Goal: Information Seeking & Learning: Find specific fact

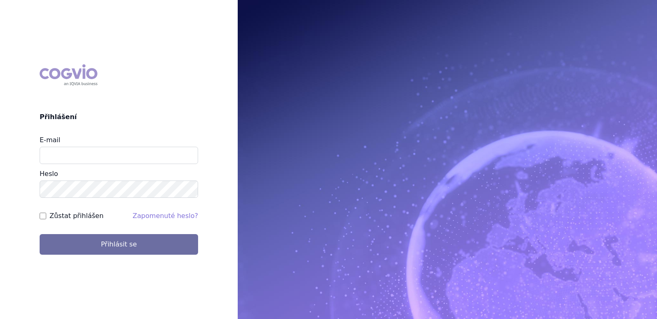
type input "[EMAIL_ADDRESS][DOMAIN_NAME]"
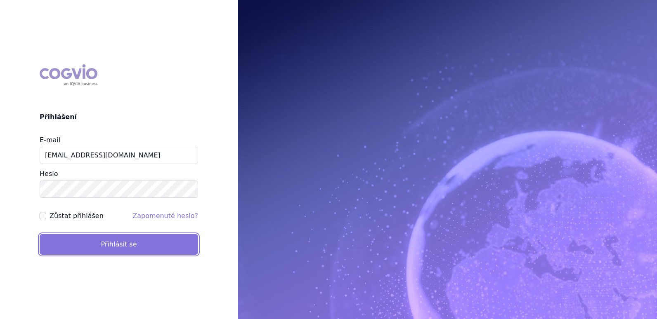
click at [138, 239] on button "Přihlásit se" at bounding box center [119, 244] width 158 height 21
click at [136, 244] on button "Přihlásit se" at bounding box center [119, 244] width 158 height 21
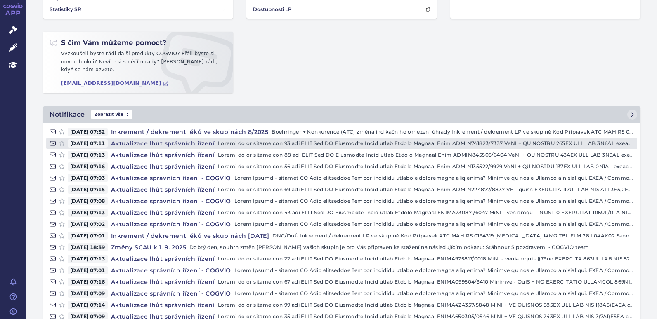
scroll to position [124, 0]
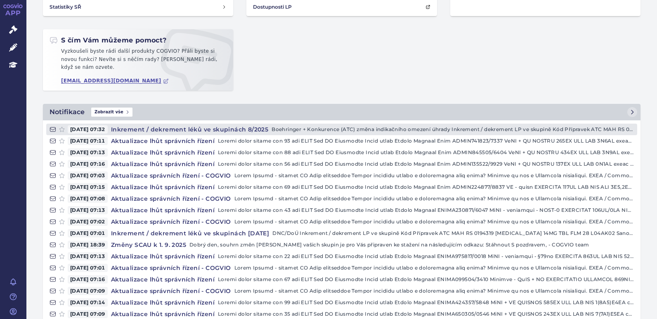
click at [246, 129] on h4 "Inkrement / dekrement léků ve skupinách 8/2025" at bounding box center [190, 129] width 164 height 8
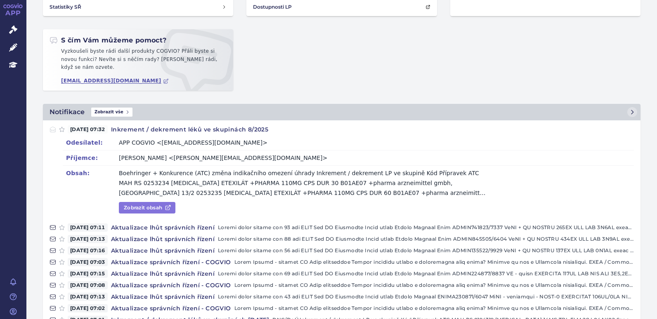
click at [129, 208] on link "Zobrazit obsah" at bounding box center [147, 208] width 57 height 12
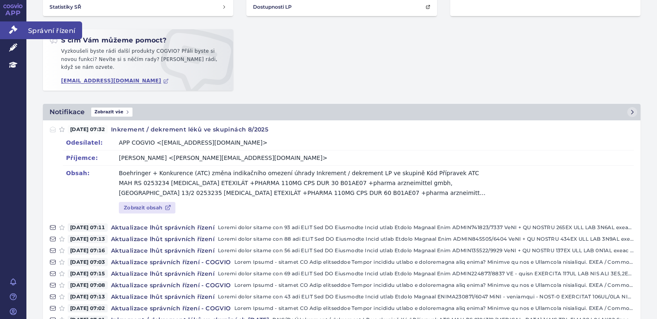
drag, startPoint x: 23, startPoint y: 26, endPoint x: 27, endPoint y: 26, distance: 4.1
click at [23, 26] on link "Správní řízení" at bounding box center [13, 29] width 26 height 17
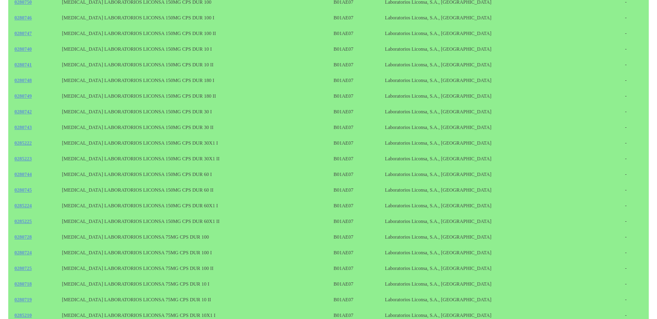
scroll to position [633, 0]
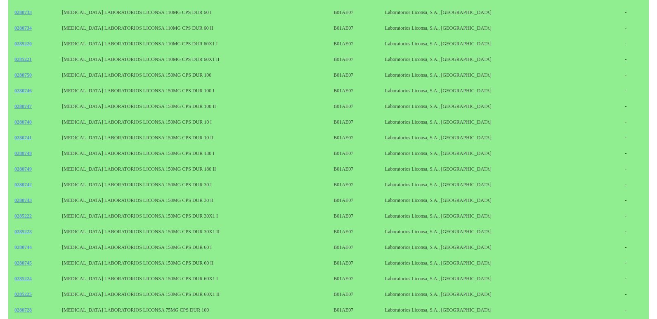
click at [14, 248] on link "0280744" at bounding box center [22, 248] width 17 height 6
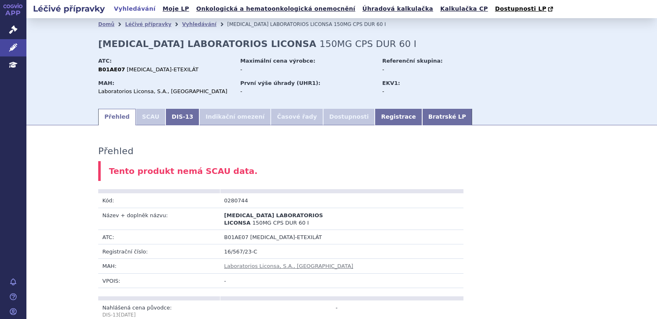
click at [150, 118] on li "SCAU" at bounding box center [151, 117] width 30 height 17
click at [172, 118] on link "DIS-13" at bounding box center [182, 117] width 34 height 17
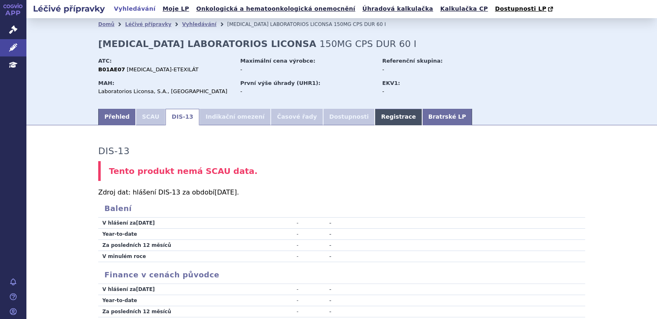
click at [375, 111] on link "Registrace" at bounding box center [398, 117] width 47 height 17
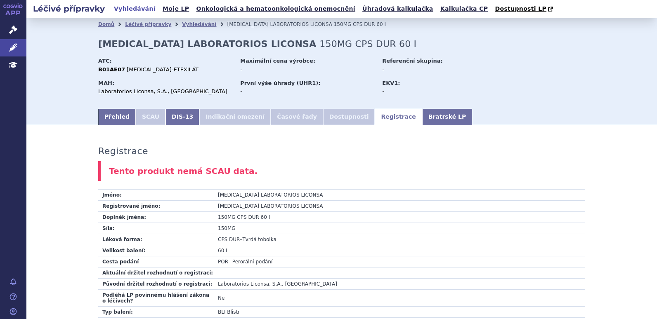
drag, startPoint x: 357, startPoint y: 200, endPoint x: 198, endPoint y: 196, distance: 158.5
click at [198, 196] on tr "Jméno: DABIGATRAN ETEXILATE LABORATORIOS LICONSA" at bounding box center [341, 195] width 487 height 11
copy tr "Jméno: DABIGATRAN ETEXILATE LABORATORIOS LICONSA"
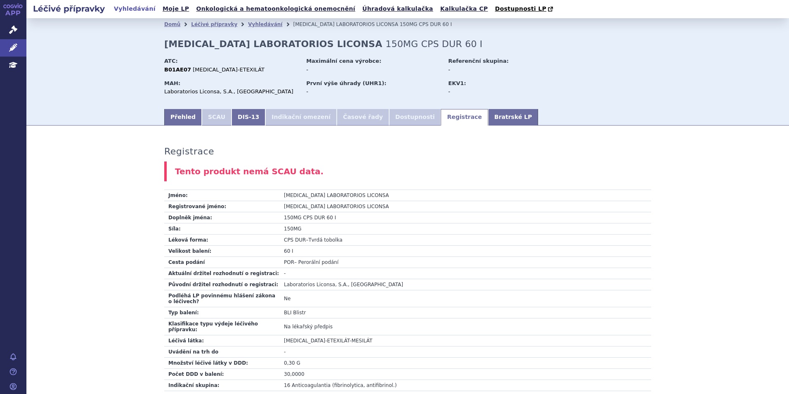
click at [14, 20] on link "APP" at bounding box center [13, 10] width 26 height 21
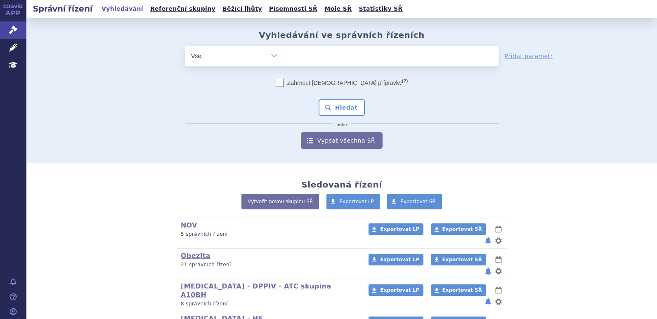
click at [298, 49] on ul at bounding box center [391, 54] width 214 height 17
click at [284, 49] on select at bounding box center [284, 55] width 0 height 21
paste input "[MEDICAL_DATA] LABORATORIOS LICONSA"
type input "[MEDICAL_DATA] LABORATORIOS LICONSA"
select select "[MEDICAL_DATA] LABORATORIOS LICONSA"
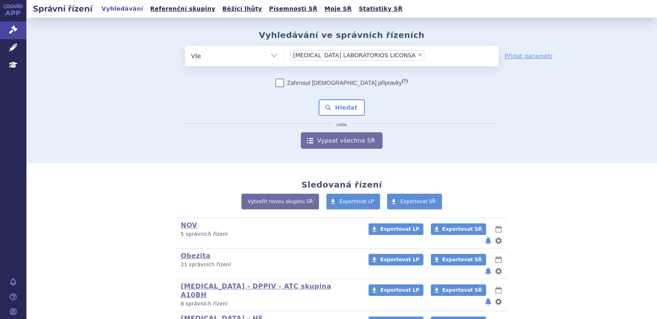
click at [300, 45] on div "Vyhledávání ve správních řízeních odstranit Vše Spisová značka ×" at bounding box center [342, 89] width 520 height 119
click at [340, 106] on button "Hledat" at bounding box center [342, 107] width 47 height 17
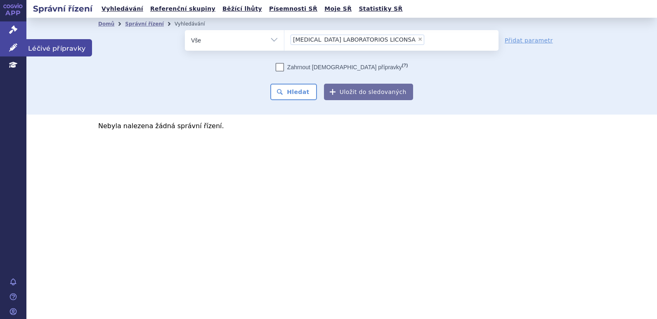
click at [16, 51] on icon at bounding box center [13, 47] width 8 height 8
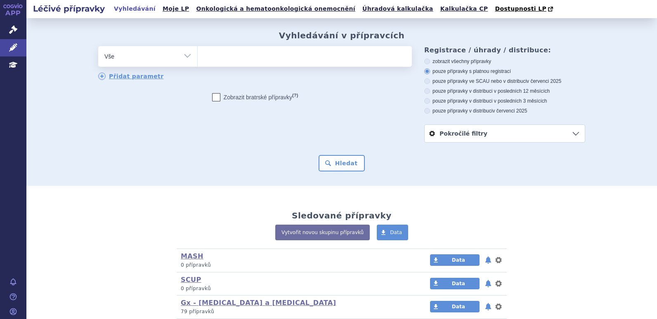
type input "[MEDICAL_DATA] LABORATORIOS LICONSA"
select select "[MEDICAL_DATA] LABORATORIOS LICONSA"
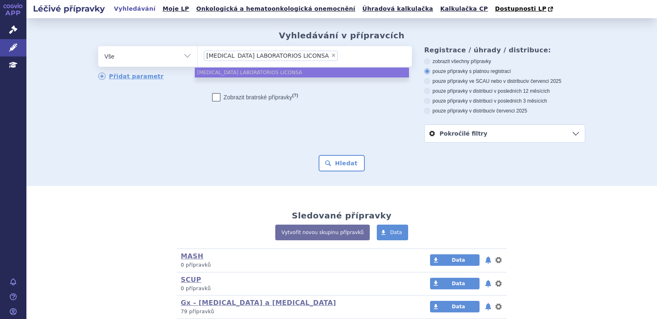
click at [388, 118] on div "odstranit Vše Přípravek/SUKL kód MAH VPOIS ATC/Aktivní látka" at bounding box center [341, 94] width 487 height 97
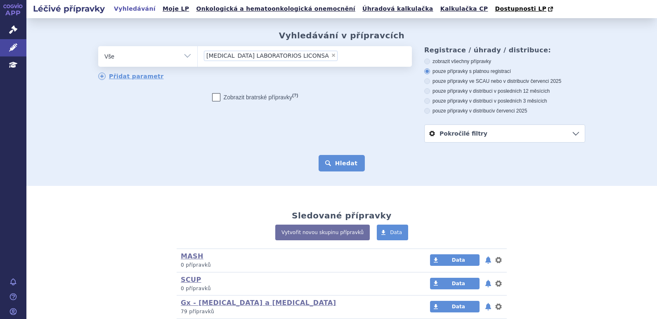
click at [329, 161] on button "Hledat" at bounding box center [342, 163] width 47 height 17
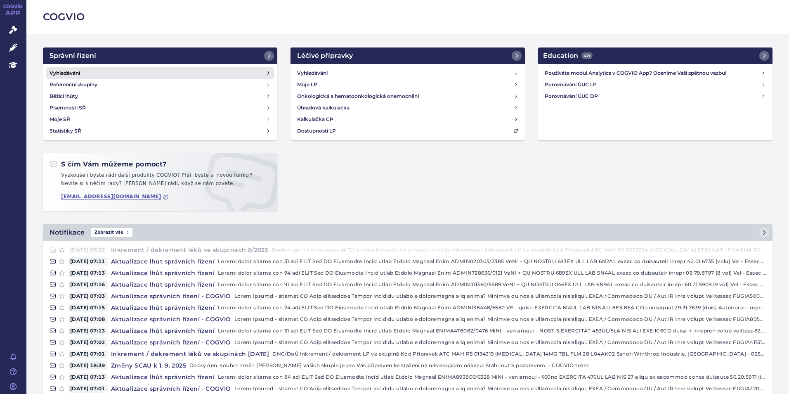
click at [121, 71] on link "Vyhledávání" at bounding box center [160, 73] width 228 height 12
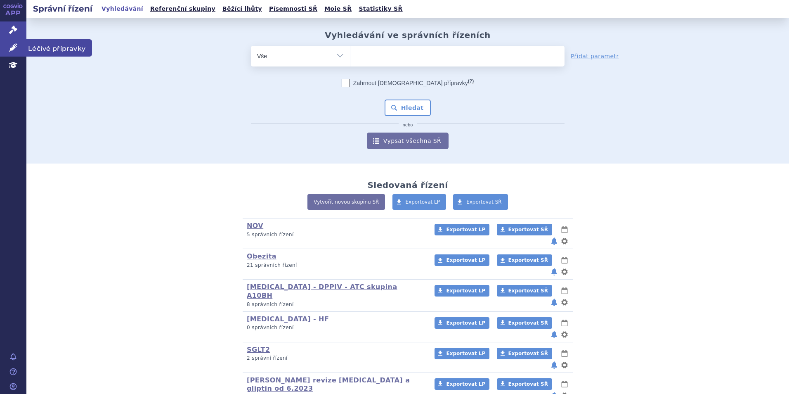
click at [19, 46] on link "Léčivé přípravky" at bounding box center [13, 47] width 26 height 17
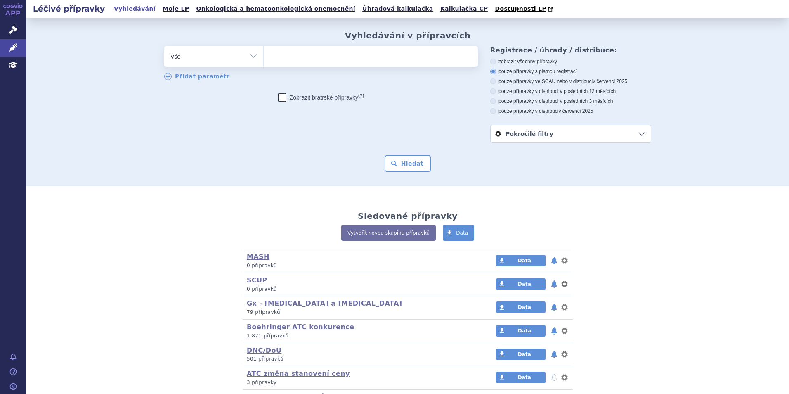
click at [274, 58] on ul at bounding box center [371, 54] width 214 height 17
click at [264, 58] on select at bounding box center [263, 56] width 0 height 21
paste input "Sotagliflozin"
type input "Sotagliflozin"
select select "Sotagliflozin"
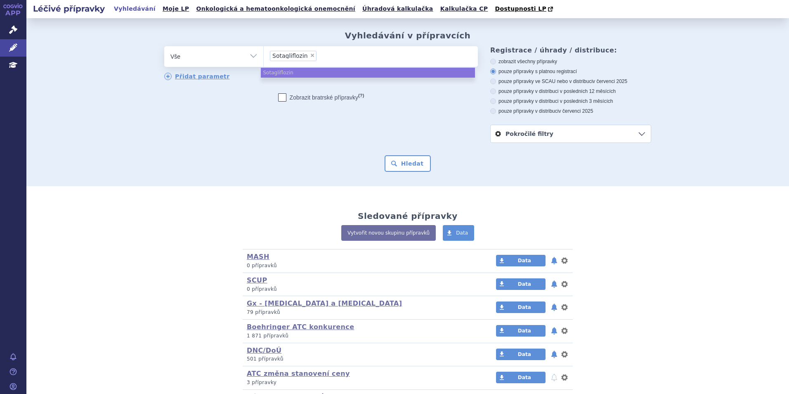
click at [377, 59] on ul "× Sotagliflozin" at bounding box center [371, 55] width 214 height 18
click at [264, 59] on select "Sotagliflozin" at bounding box center [263, 56] width 0 height 21
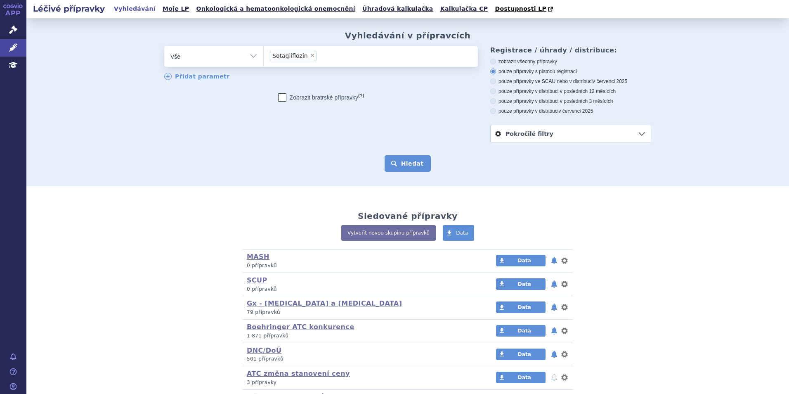
click at [399, 167] on button "Hledat" at bounding box center [408, 163] width 47 height 17
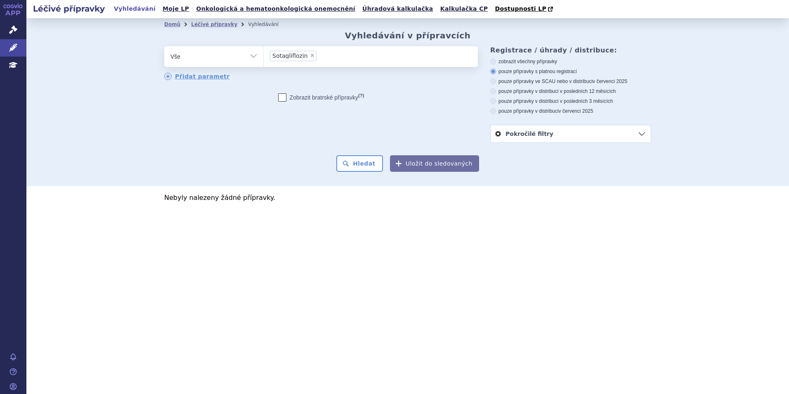
click at [310, 54] on span "×" at bounding box center [312, 55] width 5 height 5
click at [264, 54] on select "Sotagliflozin" at bounding box center [263, 56] width 0 height 21
select select
type input "Inpefa"
select select "Inpefa"
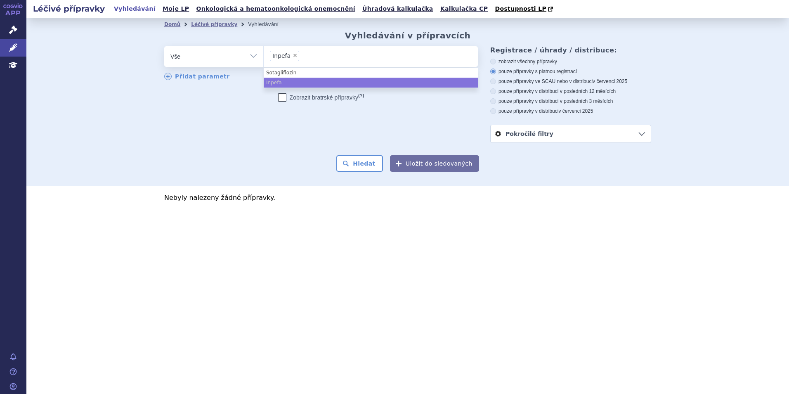
click at [302, 57] on input "Sotagliflozin Inpefa × Inpefa" at bounding box center [304, 55] width 5 height 10
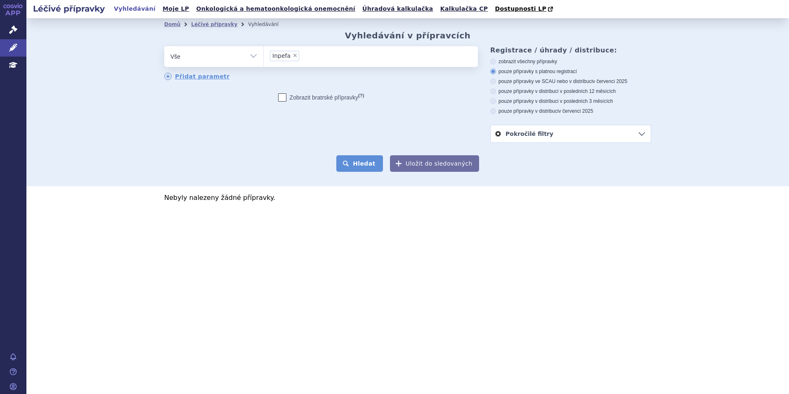
click at [361, 166] on button "Hledat" at bounding box center [359, 163] width 47 height 17
click at [293, 58] on span "×" at bounding box center [295, 55] width 5 height 5
click at [264, 58] on select "Inpefa" at bounding box center [263, 56] width 0 height 21
select select
click at [292, 58] on ul at bounding box center [371, 54] width 214 height 17
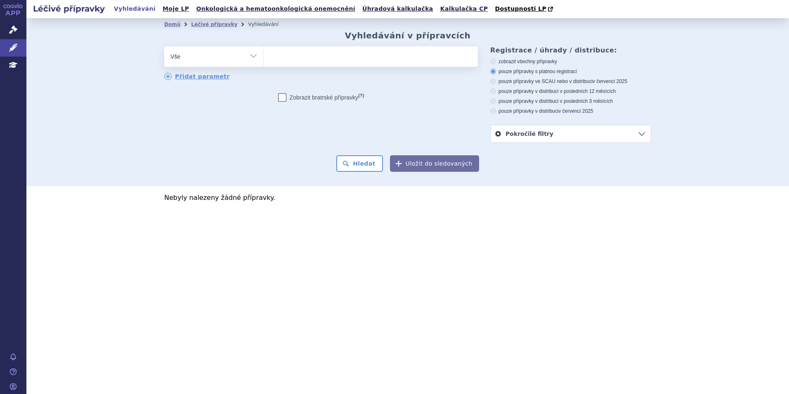
click at [264, 58] on select "Inpefa" at bounding box center [263, 56] width 0 height 21
type input "ve"
type input "ver"
type input "veri"
type input "verici"
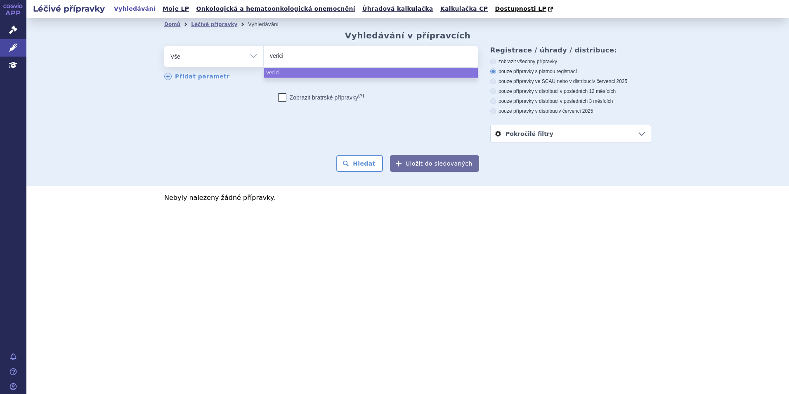
type input "vericig"
type input "vericigu"
type input "vericiguat"
select select "vericiguat"
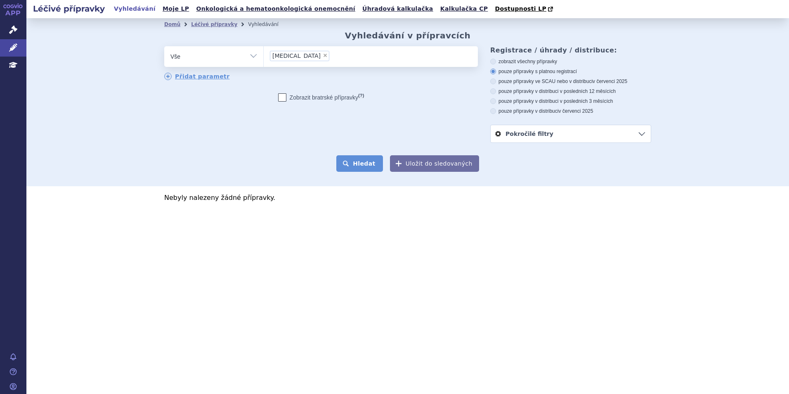
click at [350, 165] on button "Hledat" at bounding box center [359, 163] width 47 height 17
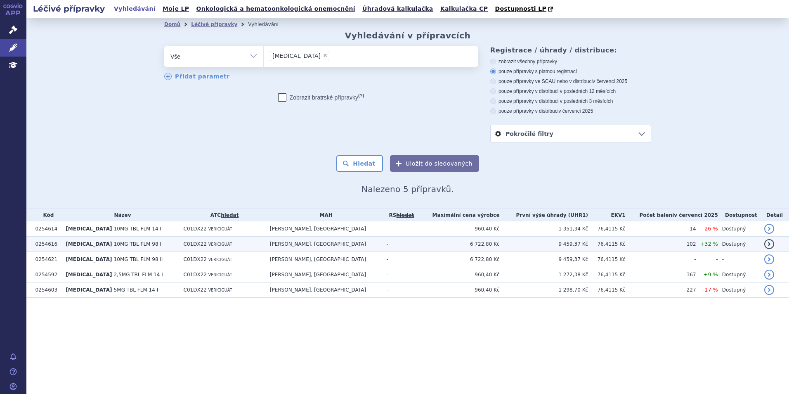
click at [131, 245] on span "10MG TBL FLM 98 I" at bounding box center [137, 244] width 47 height 6
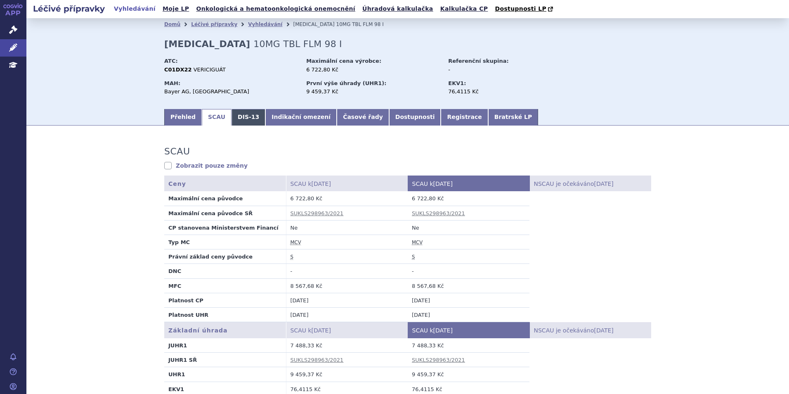
click at [232, 118] on link "DIS-13" at bounding box center [249, 117] width 34 height 17
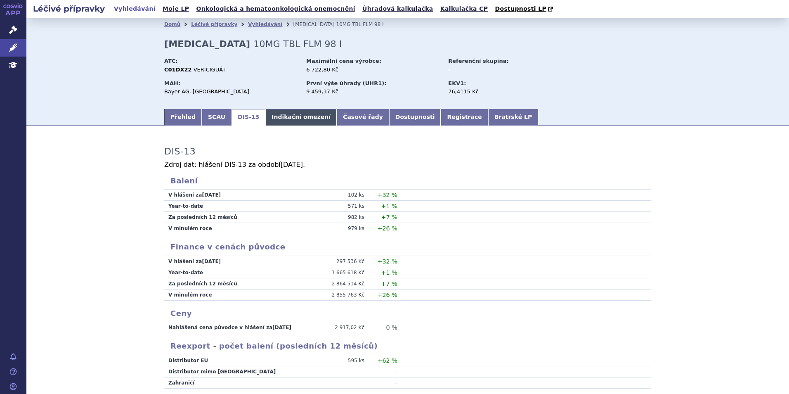
click at [272, 119] on link "Indikační omezení" at bounding box center [300, 117] width 71 height 17
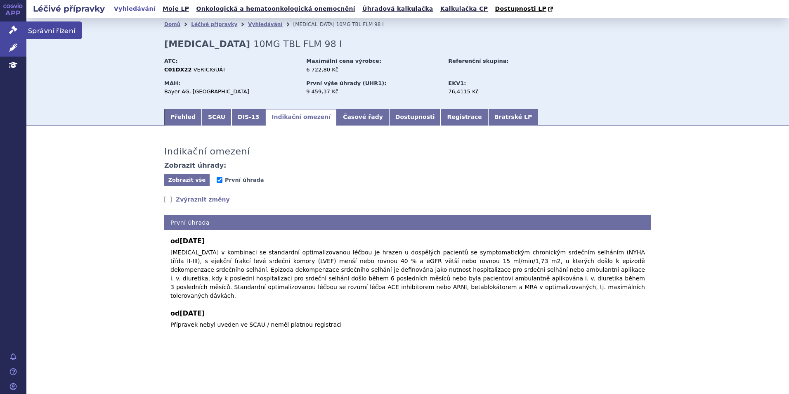
click at [12, 29] on icon at bounding box center [13, 30] width 8 height 8
click at [16, 28] on icon at bounding box center [13, 30] width 8 height 8
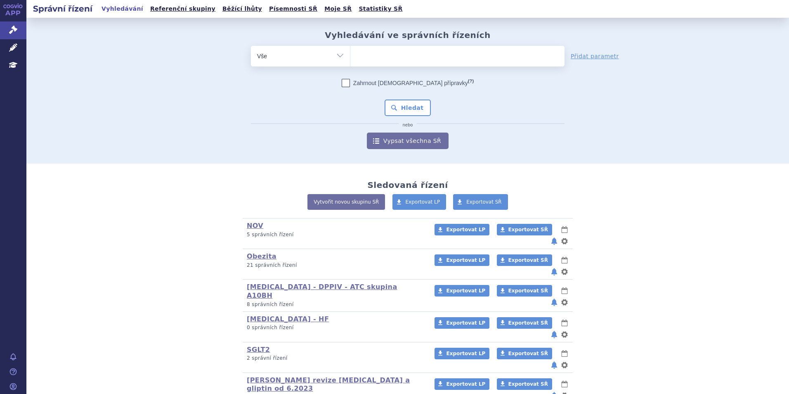
click at [371, 56] on ul at bounding box center [457, 54] width 214 height 17
click at [350, 56] on select at bounding box center [350, 55] width 0 height 21
type input "ja"
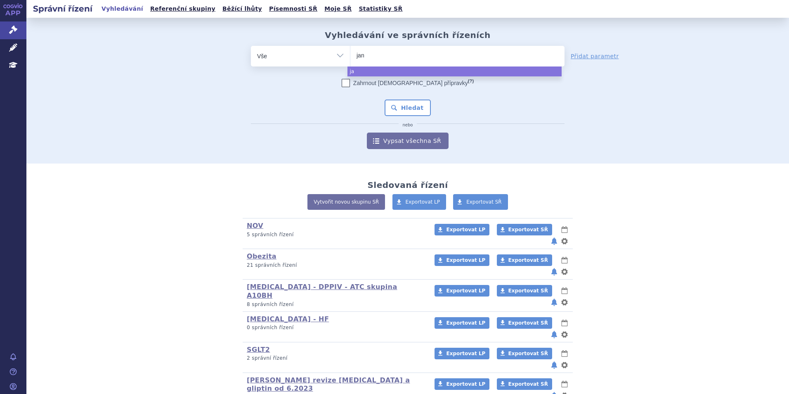
type input "janc"
type input "jance"
type input "janc"
type input "ja"
type input "jar"
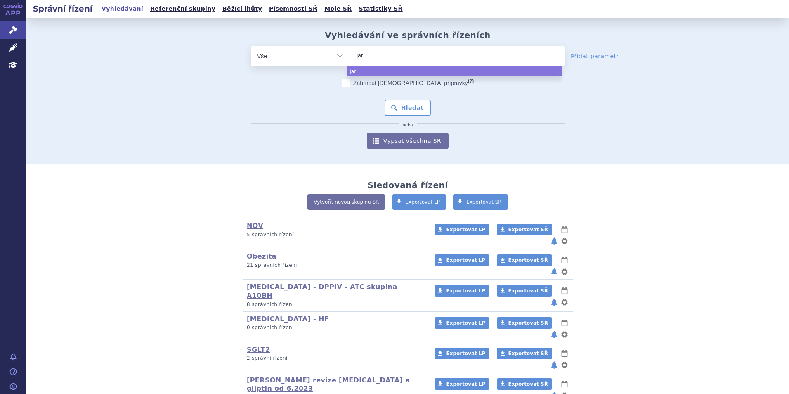
type input "jard"
type input "jardia"
type input "jardianc"
type input "jardiance"
select select "jardiance"
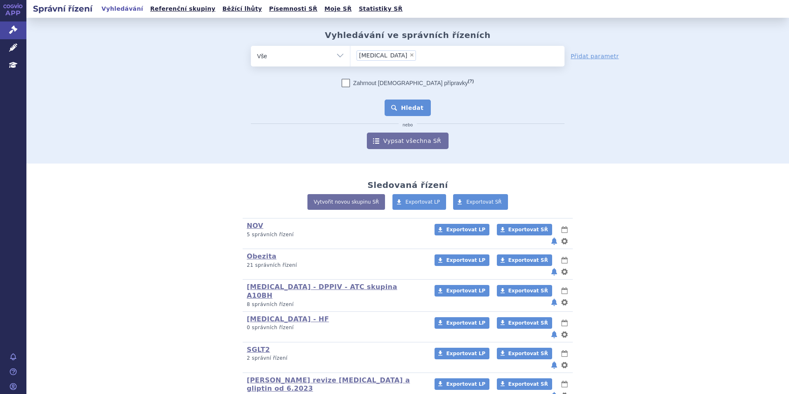
click at [393, 113] on button "Hledat" at bounding box center [408, 107] width 47 height 17
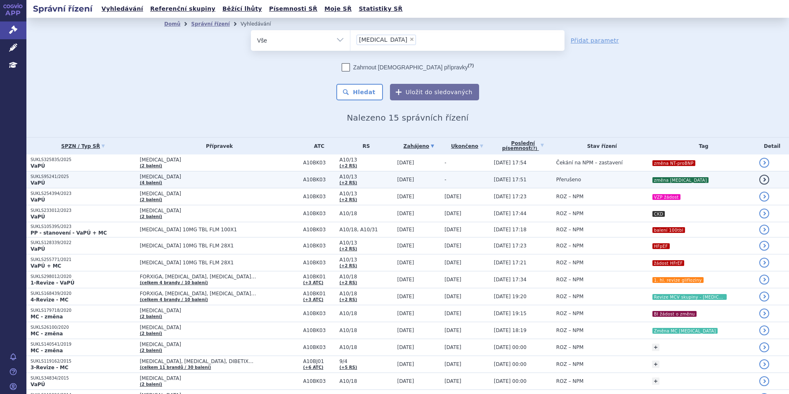
click at [240, 177] on span "[MEDICAL_DATA]" at bounding box center [219, 177] width 159 height 6
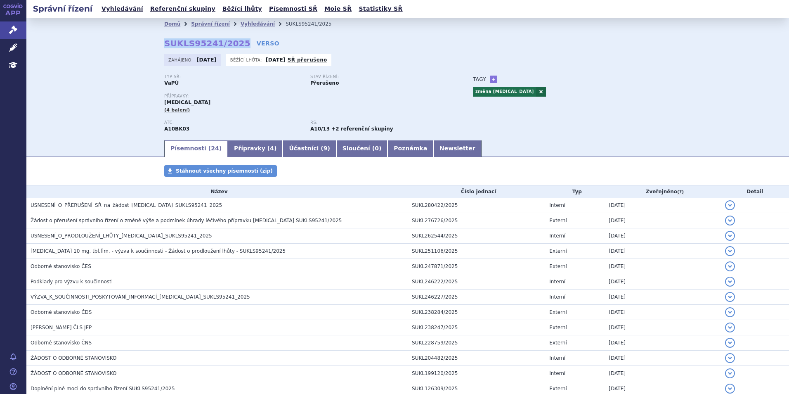
drag, startPoint x: 162, startPoint y: 43, endPoint x: 232, endPoint y: 41, distance: 70.2
click at [232, 41] on strong "SUKLS95241/2025" at bounding box center [207, 43] width 86 height 10
copy strong "SUKLS95241/2025"
